Goal: Browse casually: Explore the website without a specific task or goal

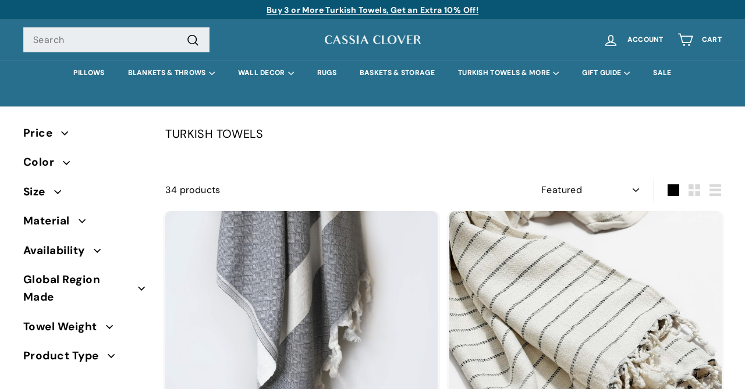
select select "manual"
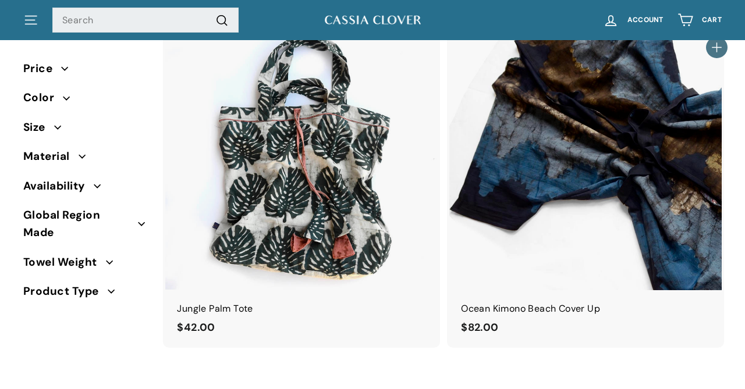
scroll to position [5667, 0]
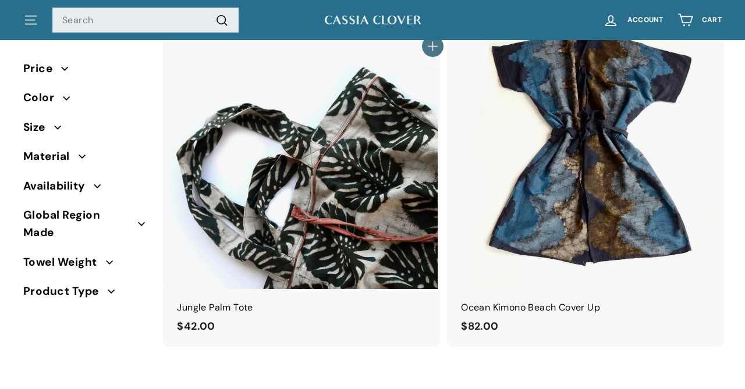
click at [329, 247] on img at bounding box center [301, 153] width 272 height 272
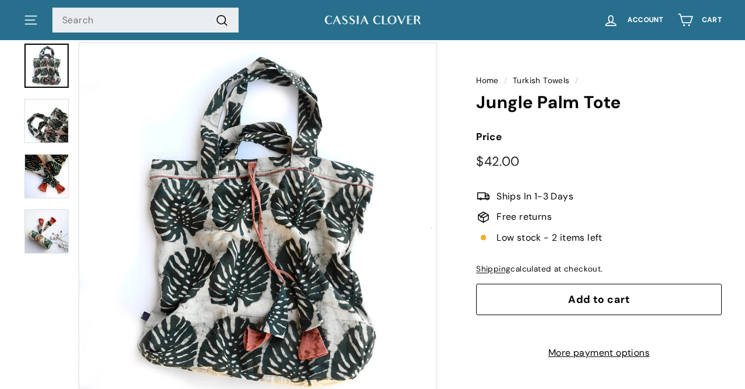
scroll to position [83, 0]
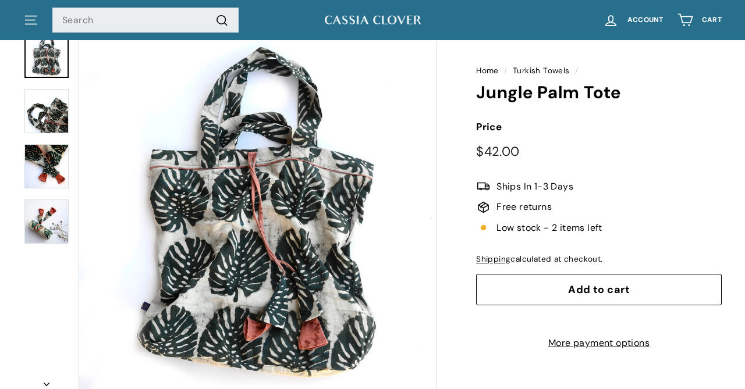
click at [67, 175] on img at bounding box center [46, 166] width 44 height 44
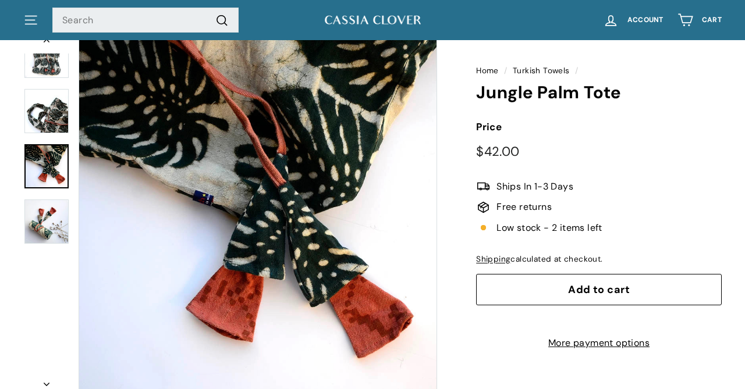
click at [52, 119] on img at bounding box center [46, 111] width 44 height 44
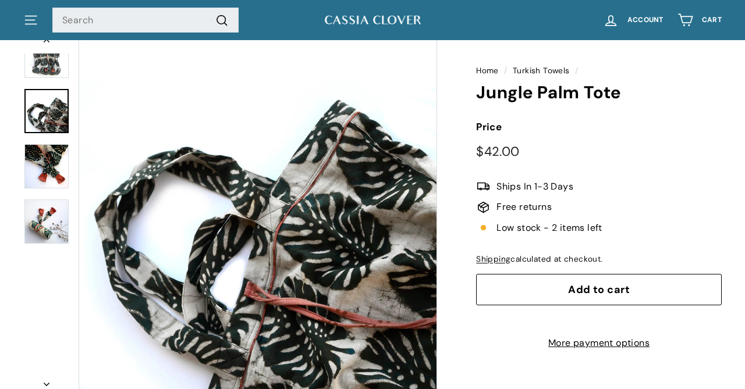
click at [51, 72] on img at bounding box center [46, 56] width 44 height 44
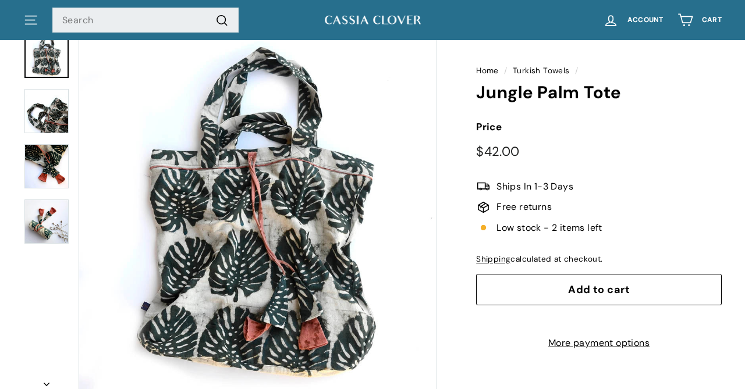
click at [62, 177] on img at bounding box center [46, 166] width 44 height 44
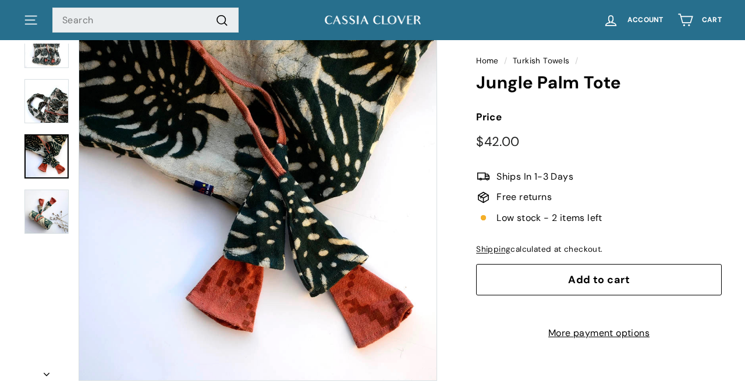
scroll to position [94, 0]
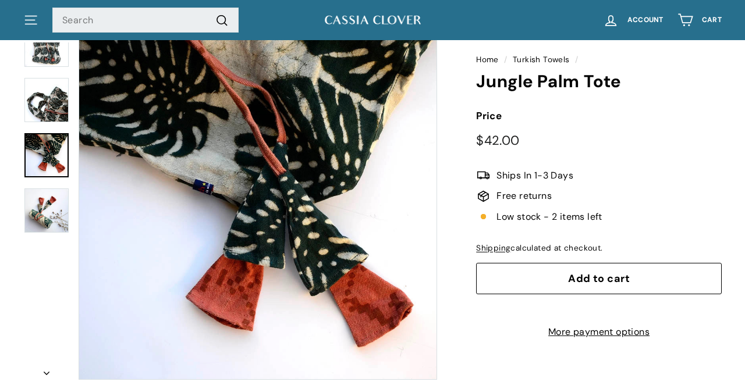
click at [56, 103] on img at bounding box center [46, 100] width 44 height 44
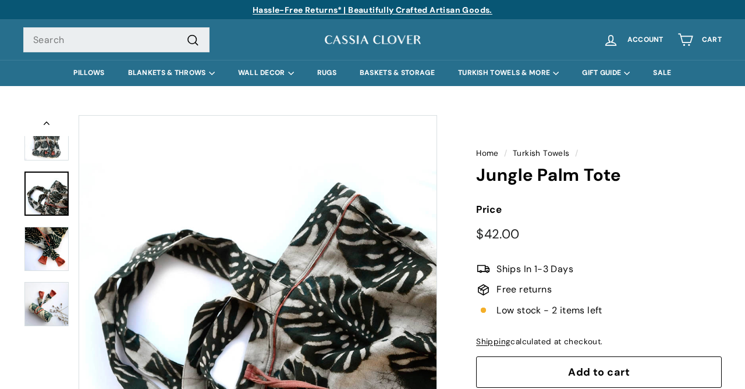
scroll to position [0, 0]
click at [52, 141] on img at bounding box center [46, 138] width 44 height 44
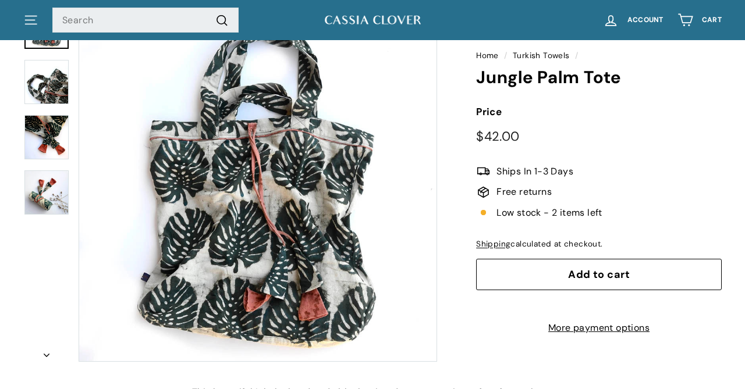
scroll to position [113, 0]
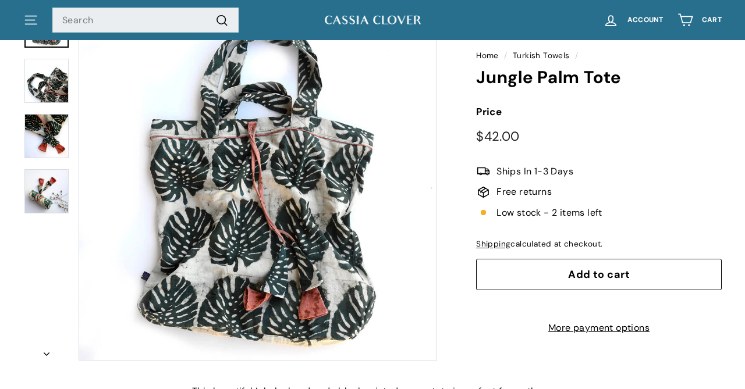
click at [48, 141] on img at bounding box center [46, 136] width 44 height 44
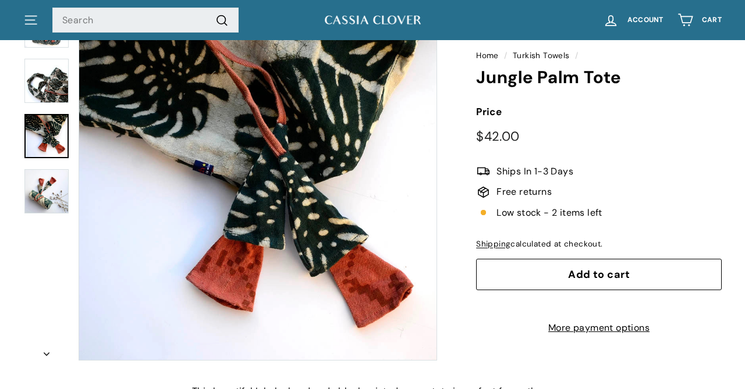
click at [40, 189] on img at bounding box center [46, 191] width 44 height 44
